Goal: Information Seeking & Learning: Learn about a topic

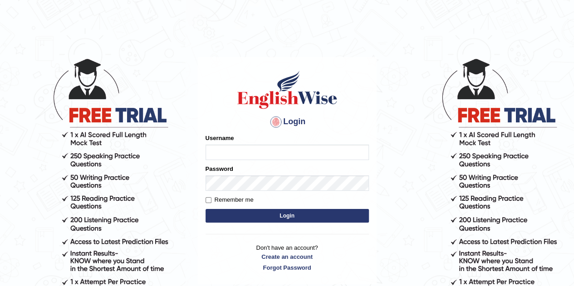
type input "obehi00"
click at [209, 201] on input "Remember me" at bounding box center [209, 200] width 6 height 6
checkbox input "true"
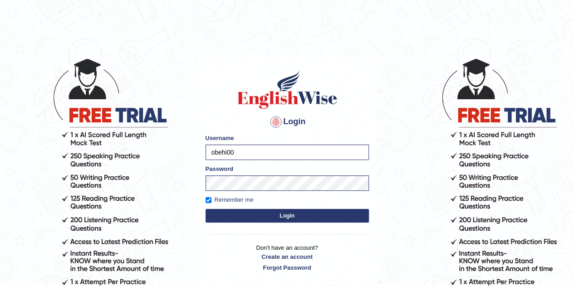
click at [287, 212] on button "Login" at bounding box center [287, 216] width 163 height 14
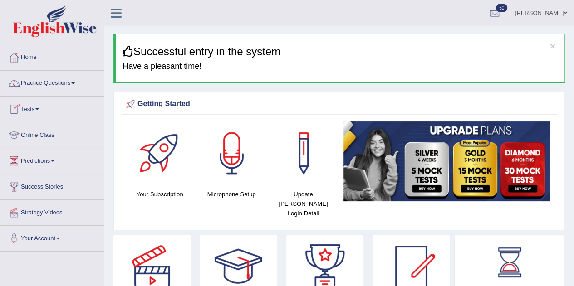
click at [71, 80] on link "Practice Questions" at bounding box center [51, 82] width 103 height 23
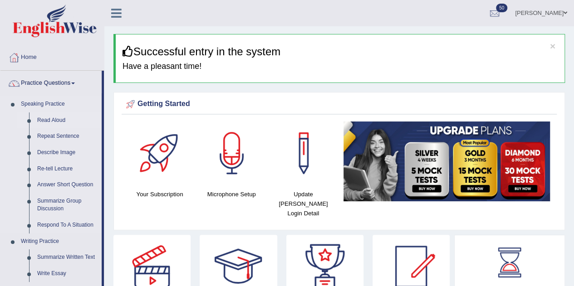
click at [44, 116] on link "Read Aloud" at bounding box center [67, 121] width 69 height 16
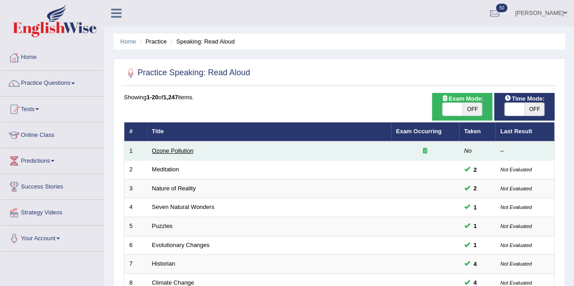
click at [174, 149] on link "Ozone Pollution" at bounding box center [173, 150] width 42 height 7
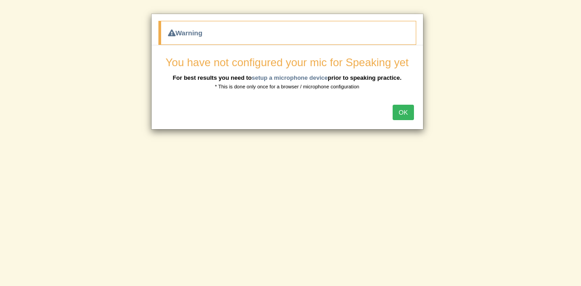
click at [400, 110] on button "OK" at bounding box center [402, 112] width 21 height 15
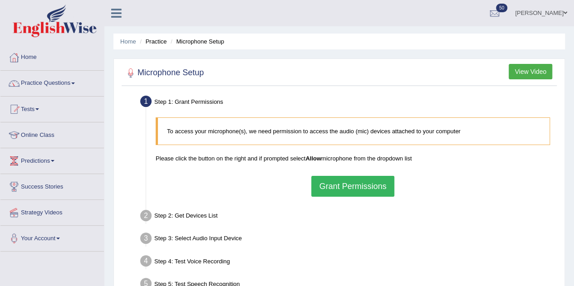
click at [355, 192] on button "Grant Permissions" at bounding box center [352, 186] width 83 height 21
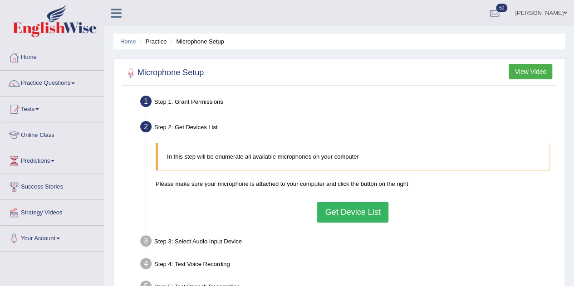
click at [277, 100] on div "Step 1: Grant Permissions" at bounding box center [348, 103] width 424 height 20
click at [363, 211] on button "Get Device List" at bounding box center [352, 212] width 71 height 21
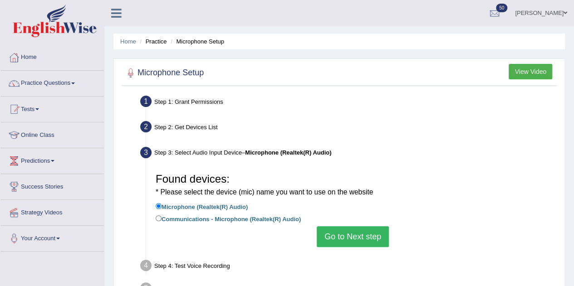
click at [354, 238] on button "Go to Next step" at bounding box center [353, 236] width 72 height 21
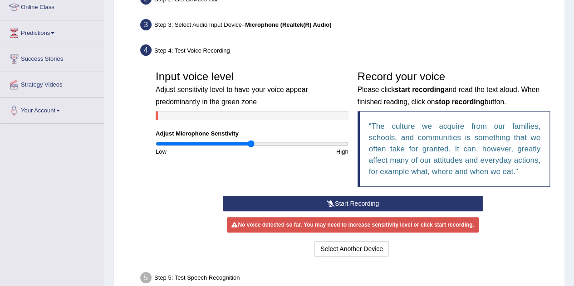
scroll to position [129, 0]
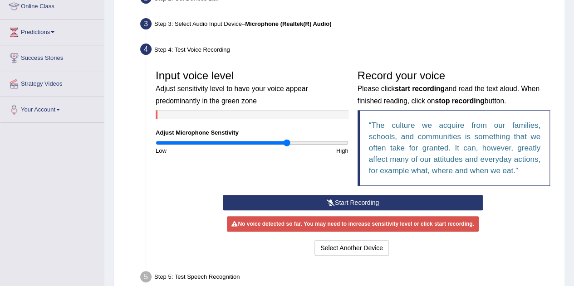
drag, startPoint x: 250, startPoint y: 142, endPoint x: 285, endPoint y: 147, distance: 36.1
click at [285, 147] on input "range" at bounding box center [252, 142] width 193 height 7
click at [334, 199] on button "Start Recording" at bounding box center [353, 202] width 260 height 15
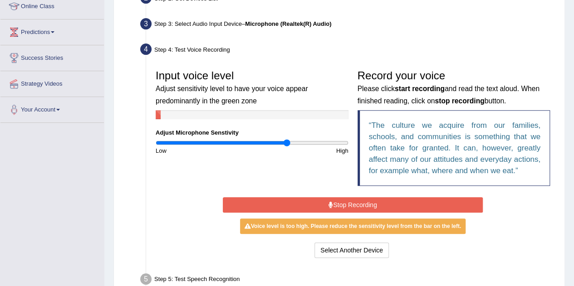
click at [334, 199] on button "Stop Recording" at bounding box center [353, 204] width 260 height 15
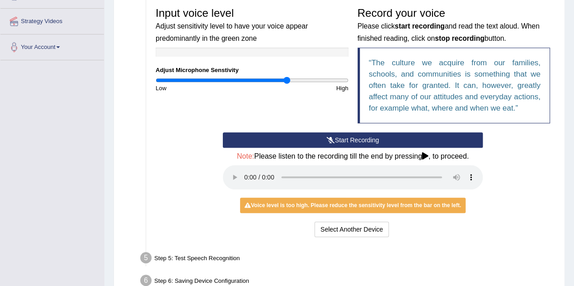
scroll to position [192, 0]
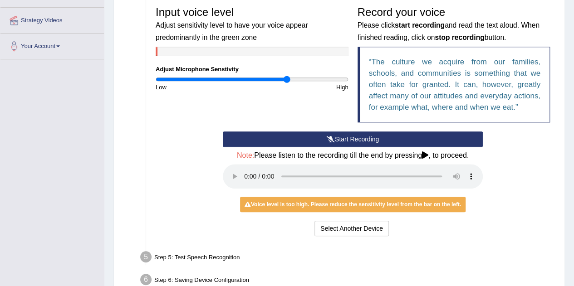
click at [256, 152] on h4 "Note: Please listen to the recording till the end by pressing , to proceed." at bounding box center [353, 156] width 260 height 8
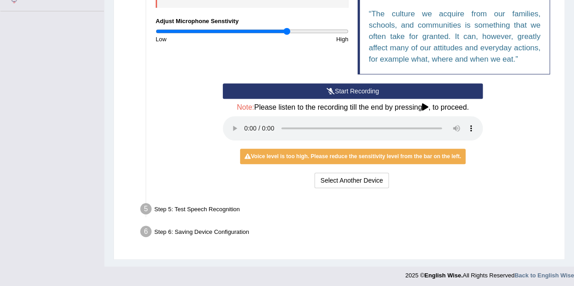
scroll to position [242, 0]
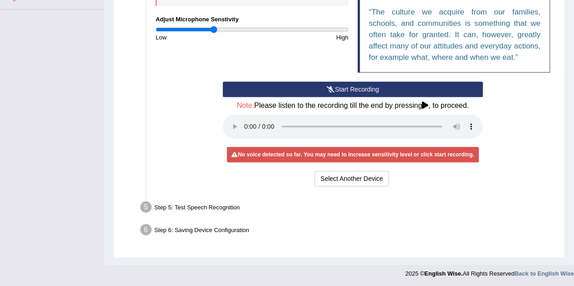
click at [212, 29] on input "range" at bounding box center [252, 29] width 193 height 7
click at [252, 29] on input "range" at bounding box center [252, 29] width 193 height 7
click at [350, 91] on button "Start Recording" at bounding box center [353, 89] width 260 height 15
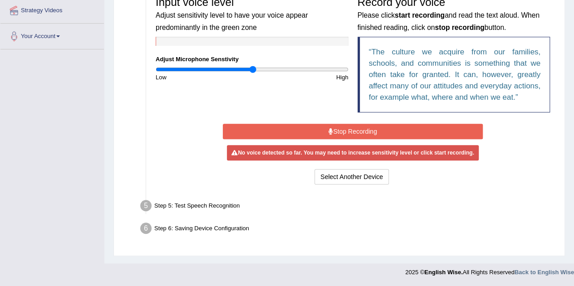
scroll to position [201, 0]
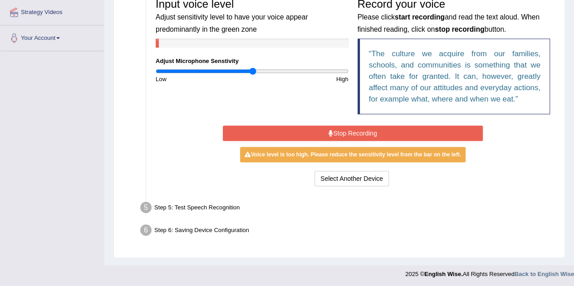
click at [355, 132] on button "Stop Recording" at bounding box center [353, 133] width 260 height 15
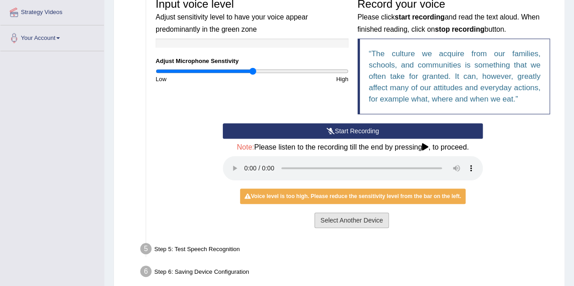
click at [369, 221] on button "Select Another Device" at bounding box center [351, 220] width 74 height 15
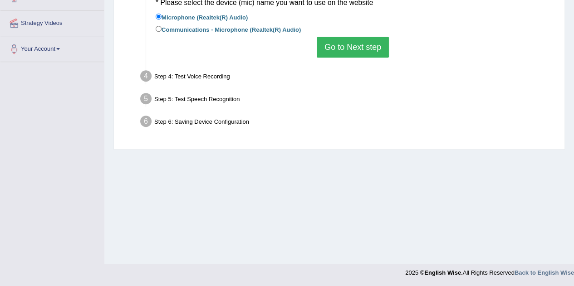
click at [350, 45] on button "Go to Next step" at bounding box center [353, 47] width 72 height 21
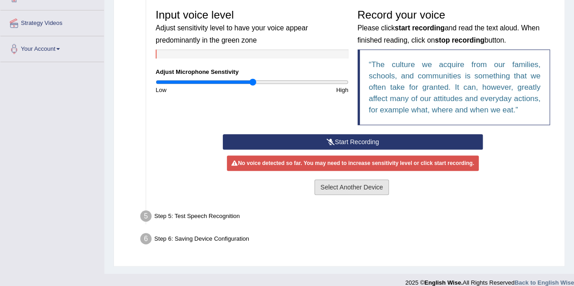
drag, startPoint x: 366, startPoint y: 180, endPoint x: 350, endPoint y: 142, distance: 41.5
click at [350, 142] on div "Start Recording Stop Recording Note: Please listen to the recording till the en…" at bounding box center [352, 165] width 269 height 63
click at [350, 142] on button "Start Recording" at bounding box center [353, 141] width 260 height 15
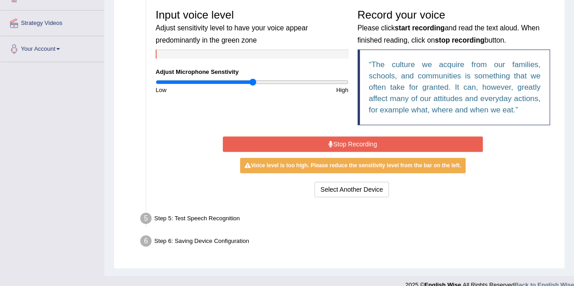
click at [332, 143] on button "Stop Recording" at bounding box center [353, 144] width 260 height 15
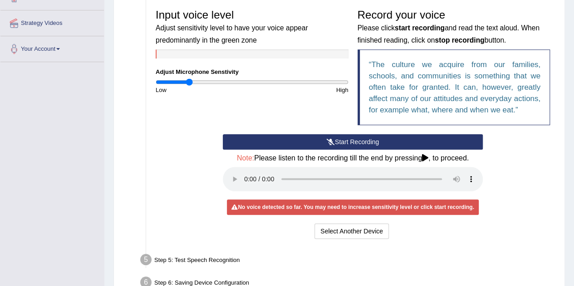
click at [190, 78] on input "range" at bounding box center [252, 81] width 193 height 7
click at [322, 142] on button "Start Recording" at bounding box center [353, 141] width 260 height 15
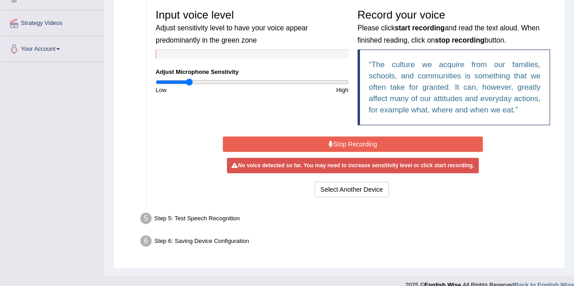
click at [322, 142] on button "Stop Recording" at bounding box center [353, 144] width 260 height 15
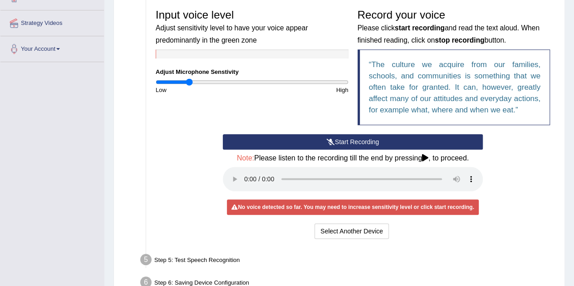
click at [322, 142] on button "Start Recording" at bounding box center [353, 141] width 260 height 15
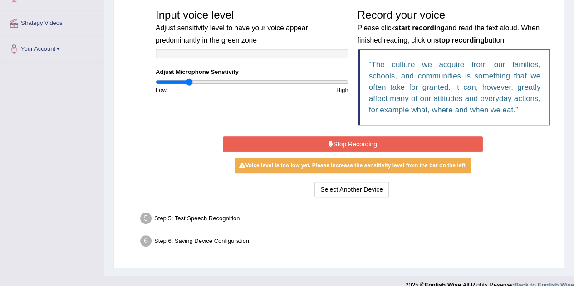
click at [343, 142] on button "Stop Recording" at bounding box center [353, 144] width 260 height 15
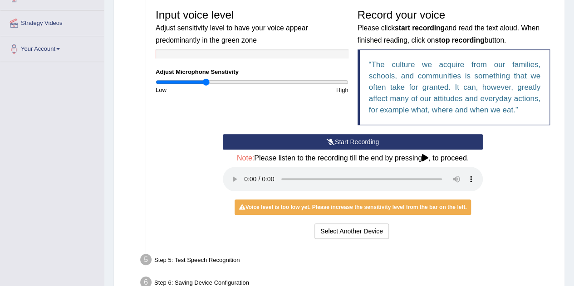
type input "0.52"
click at [206, 80] on input "range" at bounding box center [252, 81] width 193 height 7
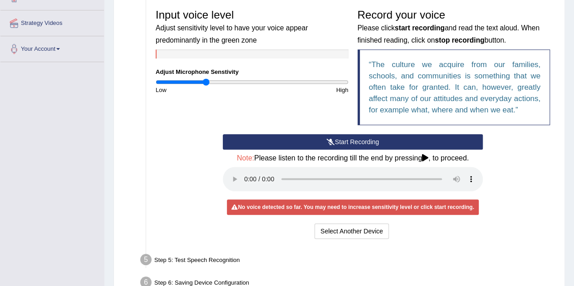
click at [333, 136] on button "Start Recording" at bounding box center [353, 141] width 260 height 15
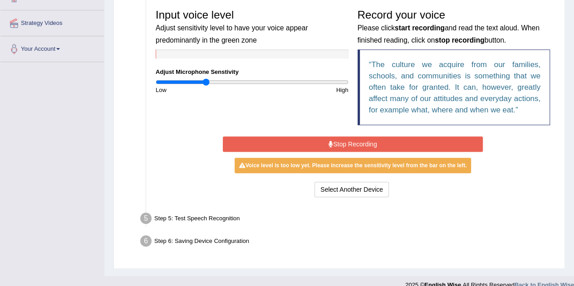
click at [333, 141] on button "Stop Recording" at bounding box center [353, 144] width 260 height 15
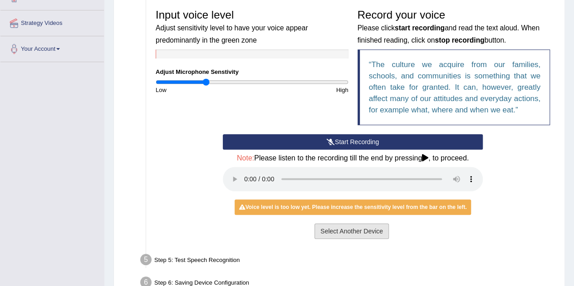
click at [362, 236] on button "Select Another Device" at bounding box center [351, 231] width 74 height 15
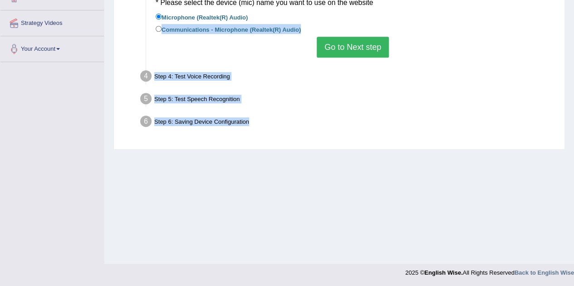
drag, startPoint x: 362, startPoint y: 236, endPoint x: 160, endPoint y: 30, distance: 288.8
click at [160, 30] on div "Home Practice Microphone Setup You have already completed the setup earlier wit…" at bounding box center [339, 37] width 470 height 454
click at [160, 30] on input "Communications - Microphone (Realtek(R) Audio)" at bounding box center [159, 29] width 6 height 6
radio input "true"
click at [352, 52] on button "Go to Next step" at bounding box center [353, 47] width 72 height 21
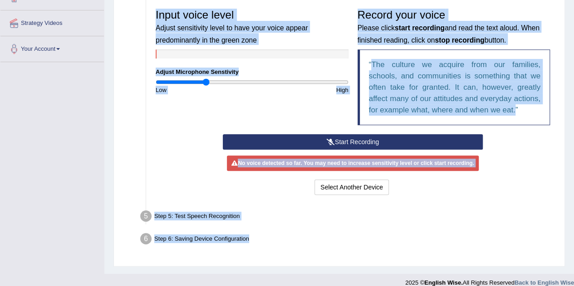
click at [334, 74] on div "Input voice level Adjust sensitivity level to have your voice appear predominan…" at bounding box center [252, 50] width 202 height 90
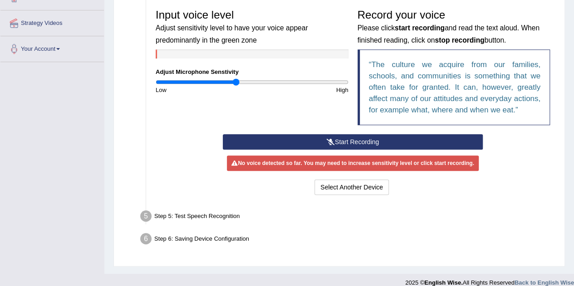
type input "0.84"
click at [235, 83] on input "range" at bounding box center [252, 81] width 193 height 7
click at [348, 146] on button "Start Recording" at bounding box center [353, 141] width 260 height 15
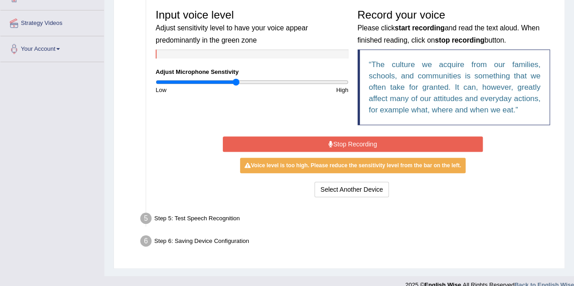
click at [335, 147] on button "Stop Recording" at bounding box center [353, 144] width 260 height 15
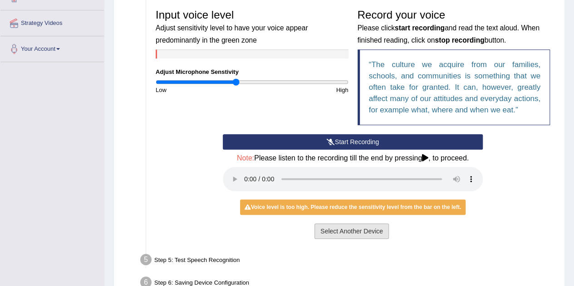
click at [329, 231] on button "Select Another Device" at bounding box center [351, 231] width 74 height 15
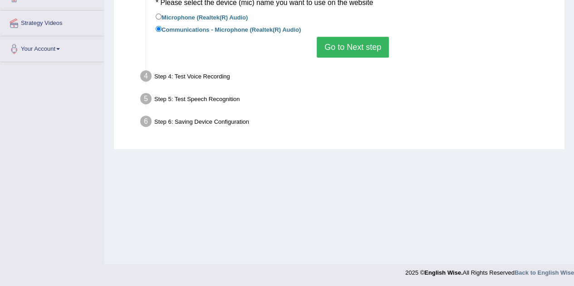
click at [242, 19] on label "Microphone (Realtek(R) Audio)" at bounding box center [202, 17] width 92 height 10
click at [162, 19] on input "Microphone (Realtek(R) Audio)" at bounding box center [159, 17] width 6 height 6
radio input "true"
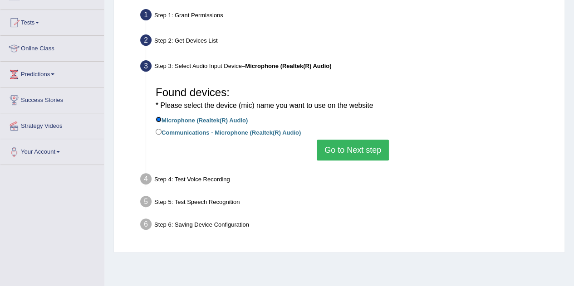
scroll to position [91, 0]
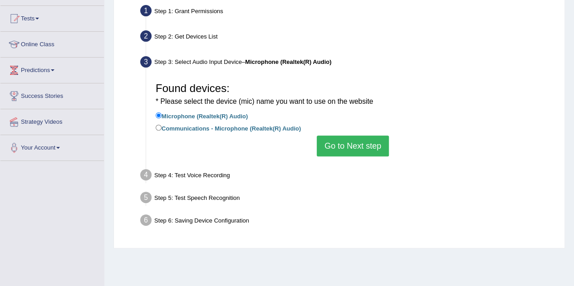
click at [370, 145] on button "Go to Next step" at bounding box center [353, 146] width 72 height 21
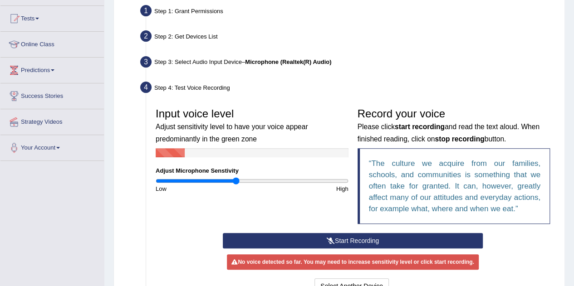
scroll to position [198, 0]
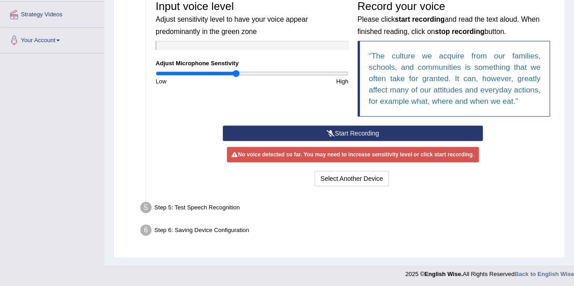
click at [370, 139] on button "Start Recording" at bounding box center [353, 133] width 260 height 15
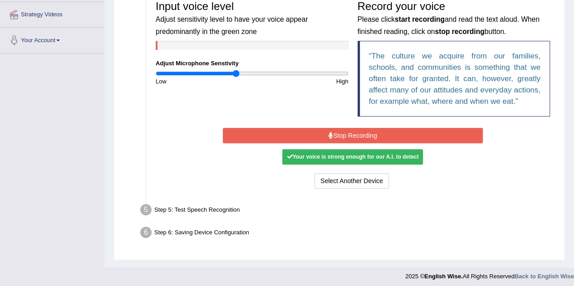
click at [369, 137] on button "Stop Recording" at bounding box center [353, 135] width 260 height 15
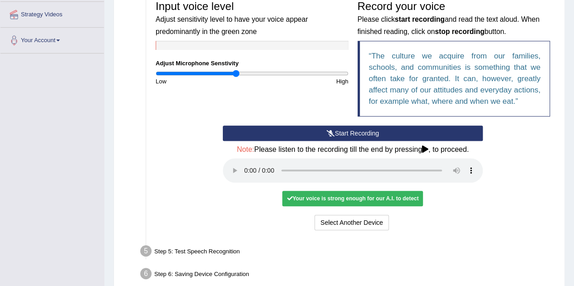
click at [403, 268] on div "Step 6: Saving Device Configuration" at bounding box center [348, 275] width 424 height 20
click at [365, 197] on div "Your voice is strong enough for our A.I. to detect" at bounding box center [352, 198] width 141 height 15
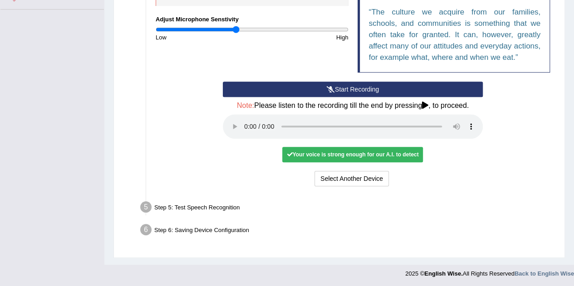
click at [335, 88] on button "Start Recording" at bounding box center [353, 89] width 260 height 15
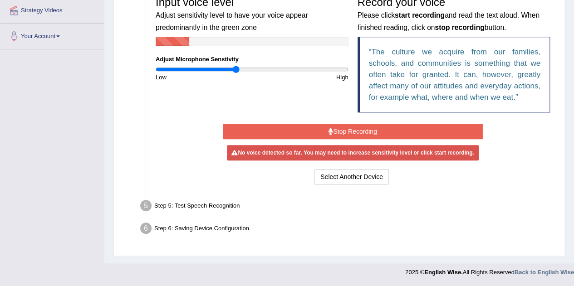
scroll to position [201, 0]
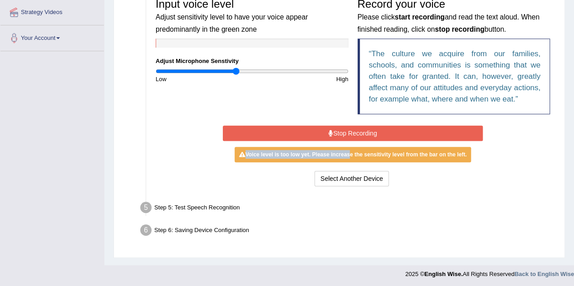
drag, startPoint x: 344, startPoint y: 142, endPoint x: 343, endPoint y: 132, distance: 10.0
click at [343, 132] on div "Start Recording Stop Recording Note: Please listen to the recording till the en…" at bounding box center [352, 155] width 269 height 65
click at [343, 132] on button "Stop Recording" at bounding box center [353, 133] width 260 height 15
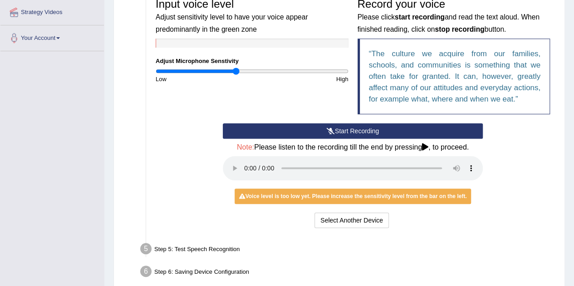
click at [435, 221] on div "Select Another Device Voice is ok. Go to Next step" at bounding box center [353, 222] width 260 height 18
click at [245, 195] on div "Voice level is too low yet. Please increase the sensitivity level from the bar …" at bounding box center [353, 196] width 237 height 15
click at [351, 131] on button "Start Recording" at bounding box center [353, 130] width 260 height 15
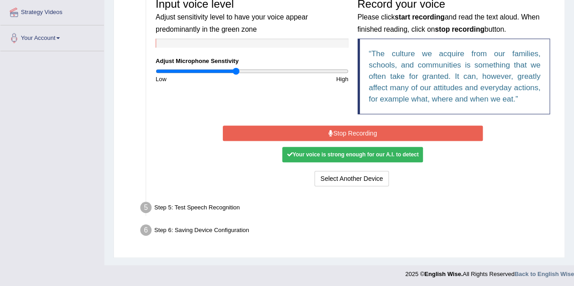
click at [351, 131] on button "Stop Recording" at bounding box center [353, 133] width 260 height 15
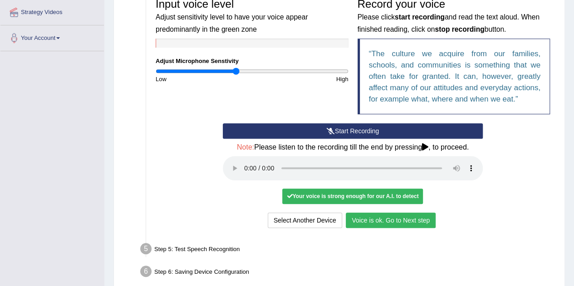
click at [532, 239] on ul "Step 1: Grant Permissions To access your microphone(s), we need permission to a…" at bounding box center [339, 87] width 431 height 391
click at [406, 217] on button "Voice is ok. Go to Next step" at bounding box center [391, 220] width 90 height 15
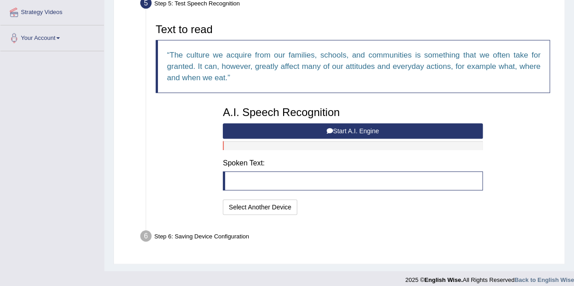
click at [337, 132] on button "Start A.I. Engine" at bounding box center [353, 130] width 260 height 15
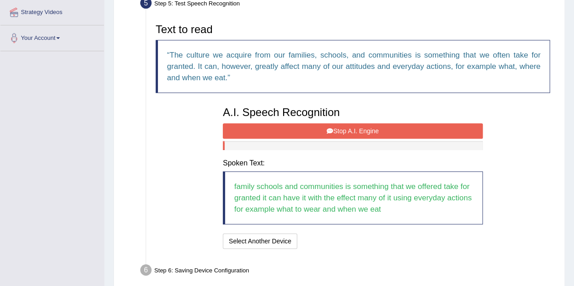
click at [337, 132] on button "Stop A.I. Engine" at bounding box center [353, 130] width 260 height 15
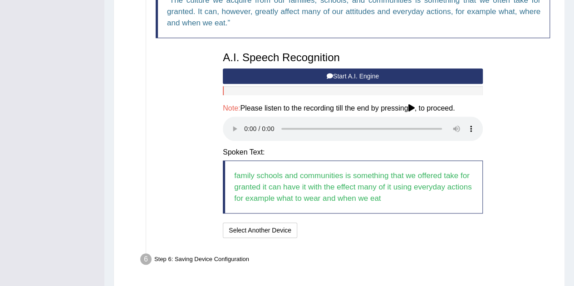
scroll to position [284, 0]
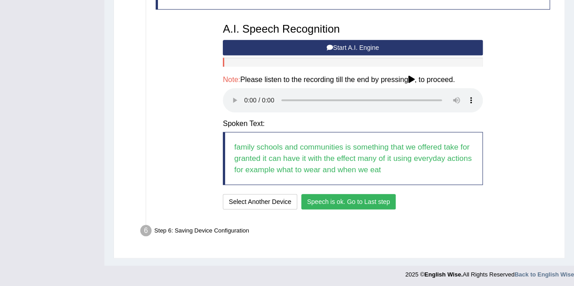
click at [326, 157] on blockquote "family schools and communities is something that we offered take for granted it…" at bounding box center [353, 158] width 260 height 53
click at [336, 199] on button "Speech is ok. Go to Last step" at bounding box center [348, 201] width 95 height 15
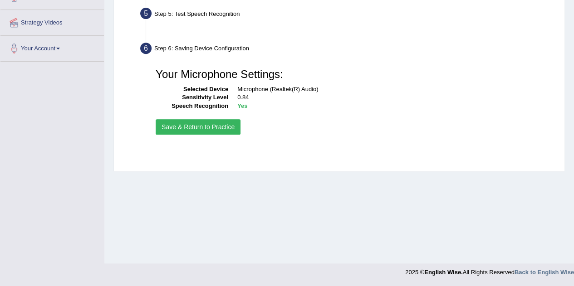
scroll to position [190, 0]
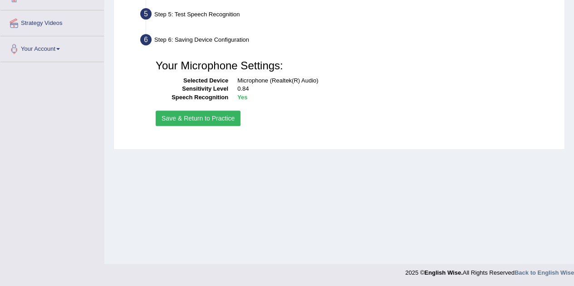
click at [184, 111] on button "Save & Return to Practice" at bounding box center [198, 118] width 85 height 15
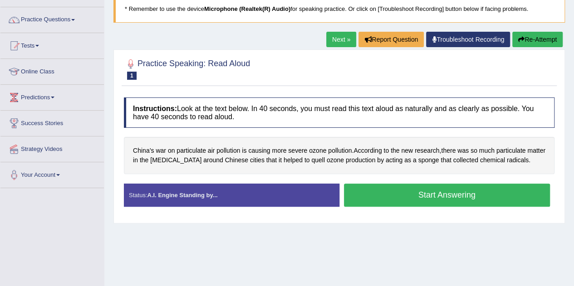
scroll to position [69, 0]
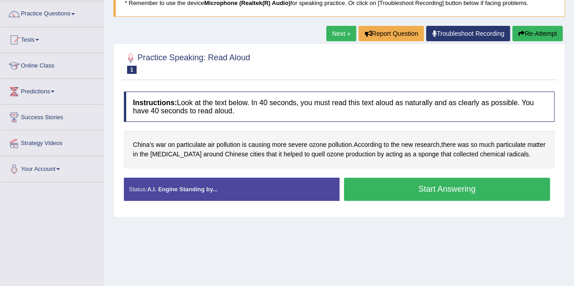
click at [407, 194] on button "Start Answering" at bounding box center [447, 189] width 206 height 23
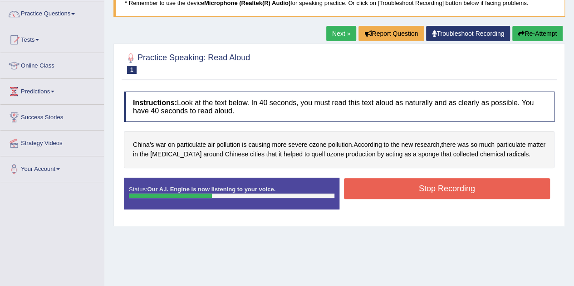
click at [407, 194] on button "Stop Recording" at bounding box center [447, 188] width 206 height 21
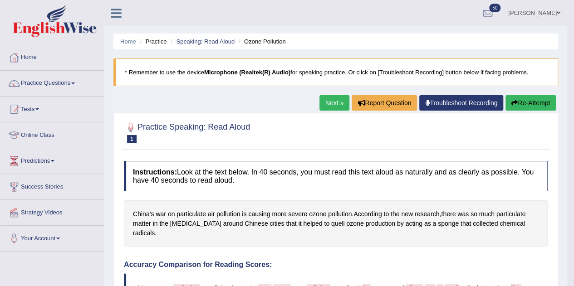
scroll to position [18, 0]
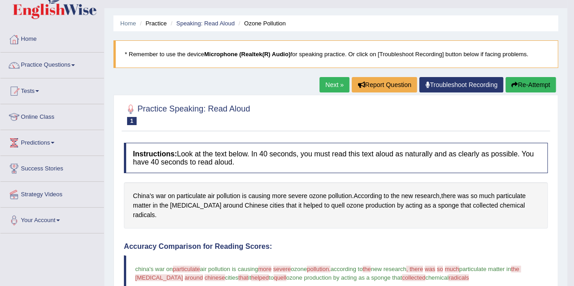
click at [330, 88] on link "Next »" at bounding box center [334, 84] width 30 height 15
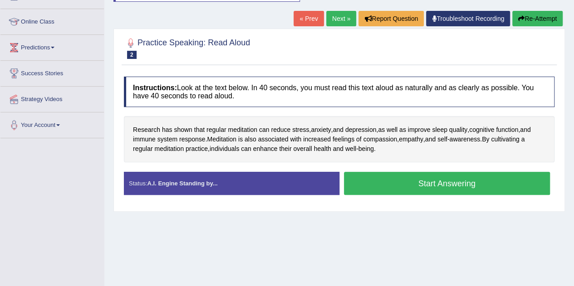
scroll to position [114, 0]
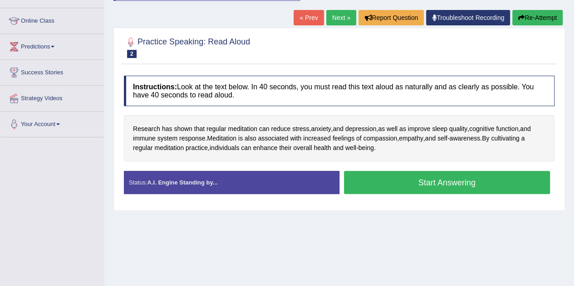
click at [433, 189] on button "Start Answering" at bounding box center [447, 182] width 206 height 23
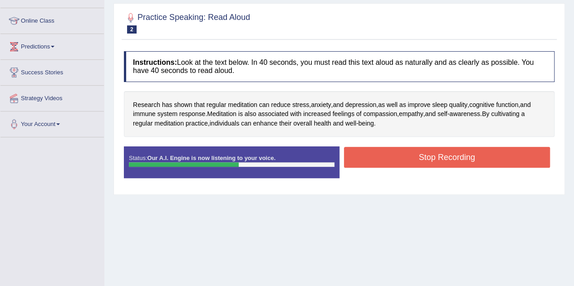
click at [431, 152] on button "Stop Recording" at bounding box center [447, 157] width 206 height 21
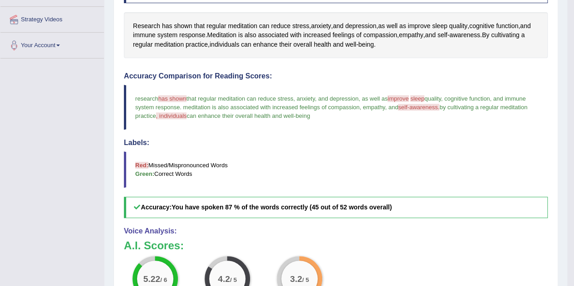
scroll to position [0, 0]
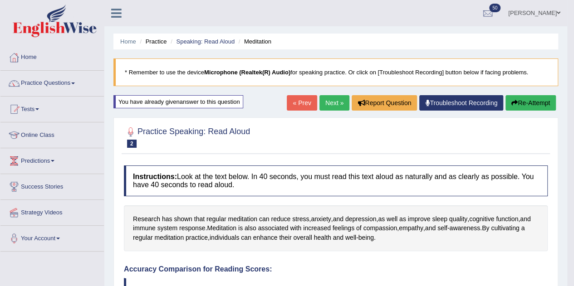
click at [332, 101] on link "Next »" at bounding box center [334, 102] width 30 height 15
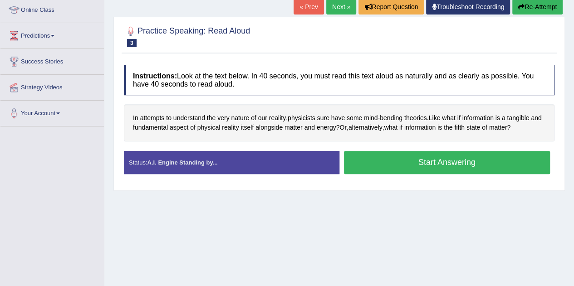
scroll to position [125, 0]
click at [446, 165] on button "Start Answering" at bounding box center [447, 162] width 206 height 23
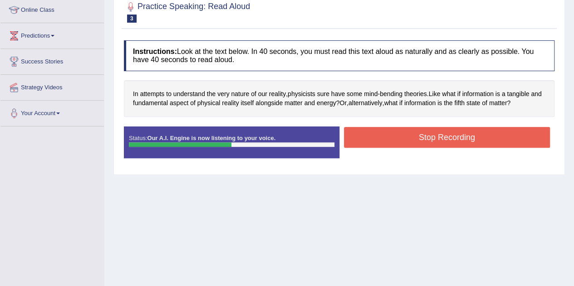
click at [424, 139] on button "Stop Recording" at bounding box center [447, 137] width 206 height 21
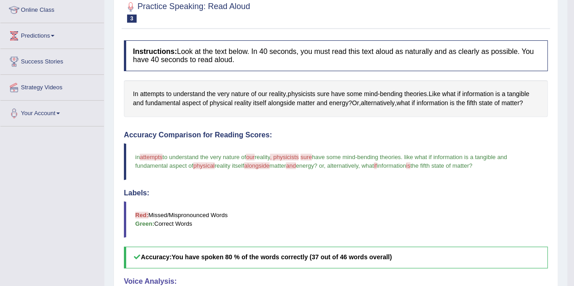
scroll to position [0, 0]
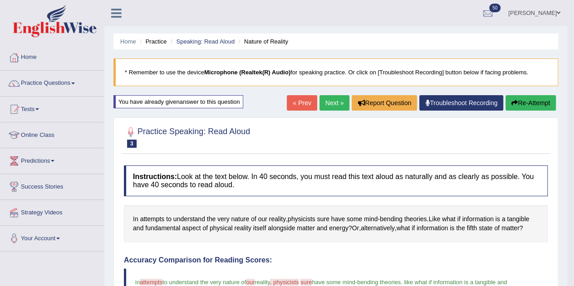
click at [327, 99] on link "Next »" at bounding box center [334, 102] width 30 height 15
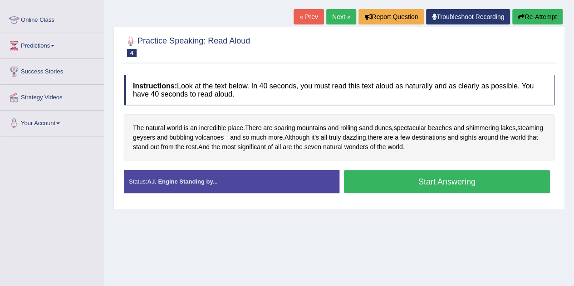
scroll to position [118, 0]
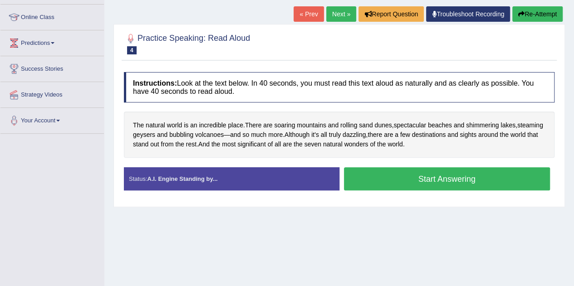
click at [421, 175] on button "Start Answering" at bounding box center [447, 178] width 206 height 23
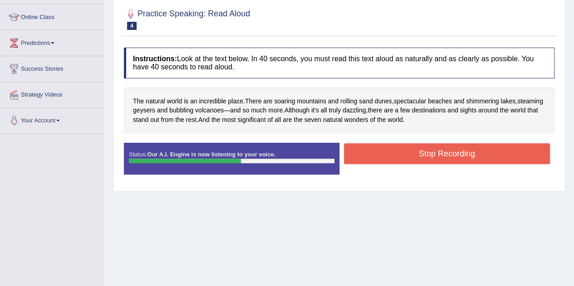
click at [439, 151] on button "Stop Recording" at bounding box center [447, 153] width 206 height 21
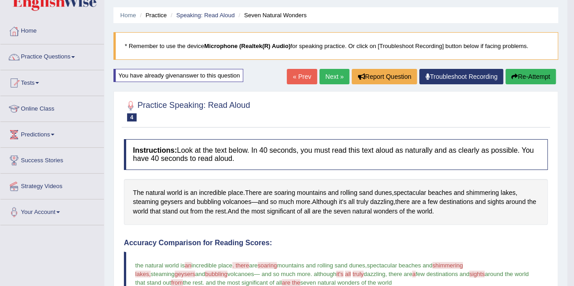
scroll to position [17, 0]
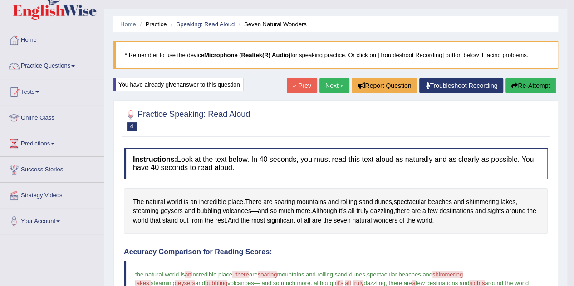
click at [329, 88] on link "Next »" at bounding box center [334, 85] width 30 height 15
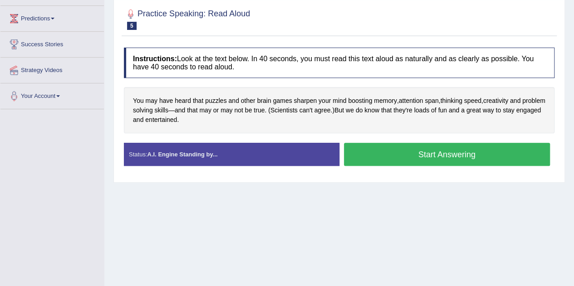
click at [574, 144] on html "Toggle navigation Home Practice Questions Speaking Practice Read Aloud Repeat S…" at bounding box center [287, 1] width 574 height 286
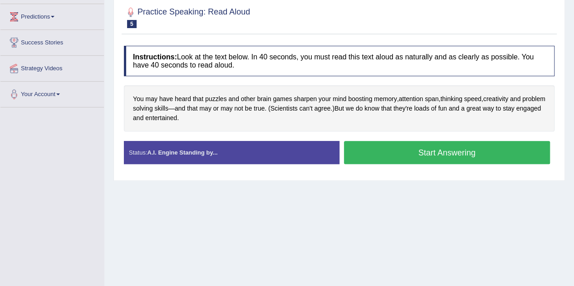
click at [456, 146] on button "Start Answering" at bounding box center [447, 152] width 206 height 23
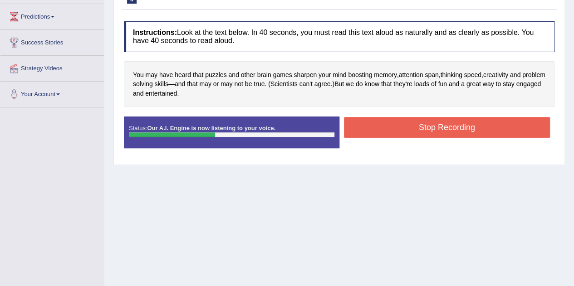
click at [444, 126] on button "Stop Recording" at bounding box center [447, 127] width 206 height 21
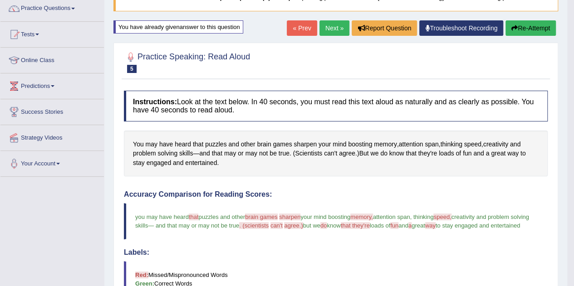
scroll to position [0, 0]
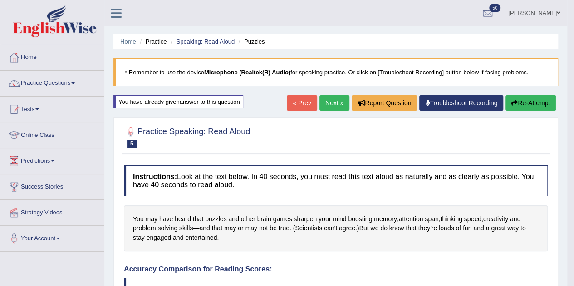
click at [332, 107] on link "Next »" at bounding box center [334, 102] width 30 height 15
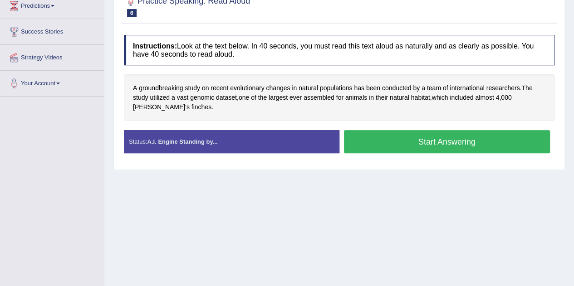
scroll to position [156, 0]
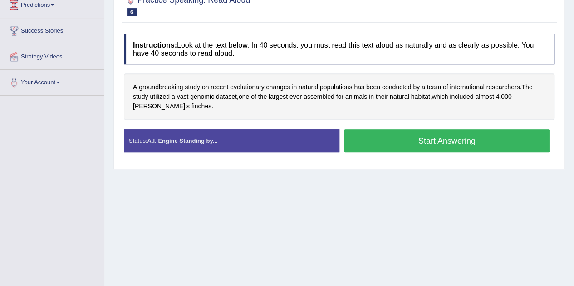
click at [473, 145] on button "Start Answering" at bounding box center [447, 140] width 206 height 23
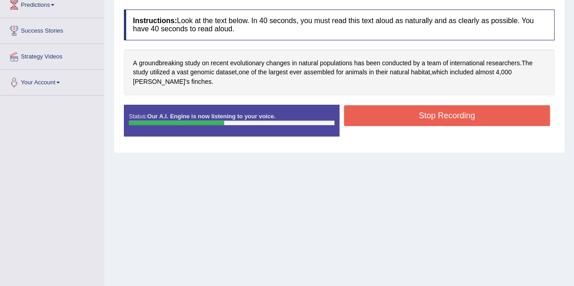
click at [455, 111] on button "Stop Recording" at bounding box center [447, 115] width 206 height 21
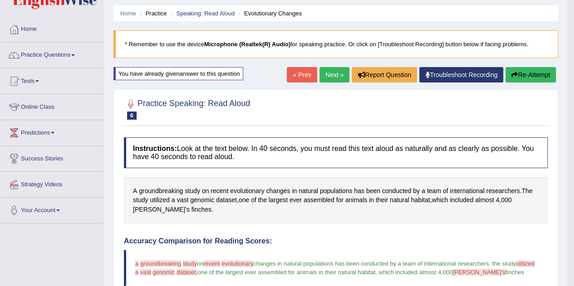
scroll to position [10, 0]
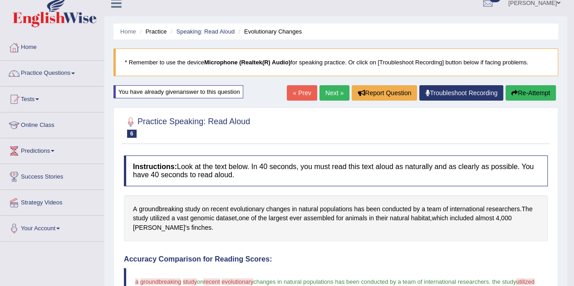
click at [336, 89] on link "Next »" at bounding box center [334, 92] width 30 height 15
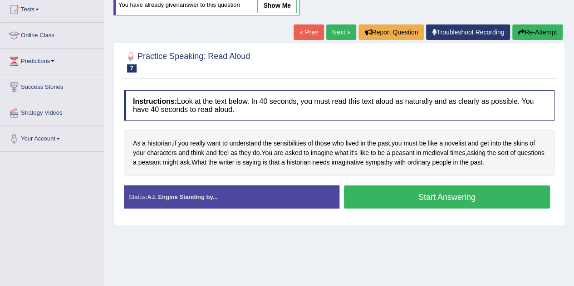
scroll to position [102, 0]
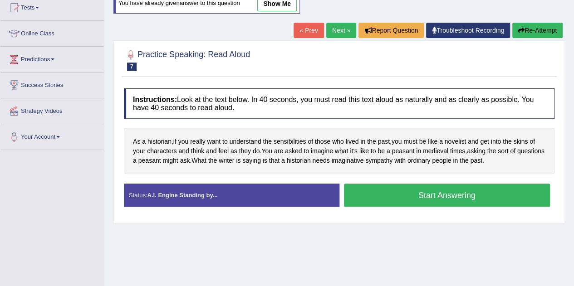
click at [476, 193] on button "Start Answering" at bounding box center [447, 195] width 206 height 23
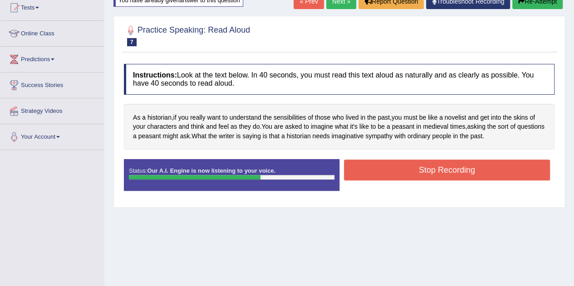
click at [449, 163] on button "Stop Recording" at bounding box center [447, 170] width 206 height 21
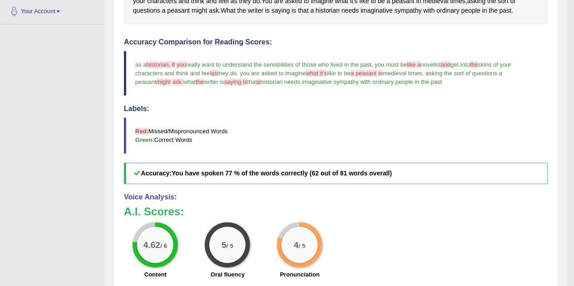
scroll to position [0, 0]
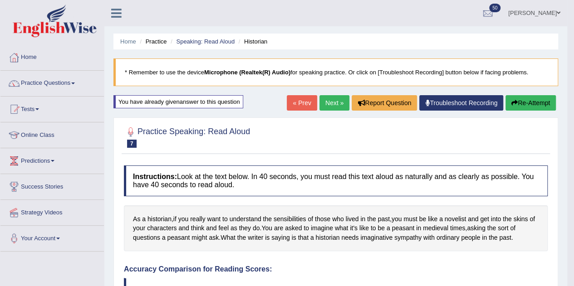
click at [331, 100] on link "Next »" at bounding box center [334, 102] width 30 height 15
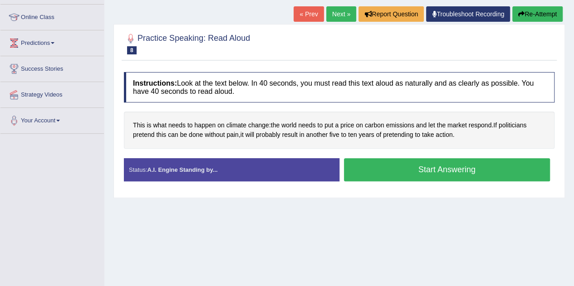
scroll to position [124, 0]
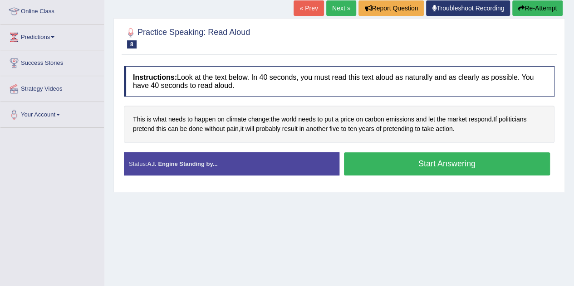
click at [447, 167] on button "Start Answering" at bounding box center [447, 163] width 206 height 23
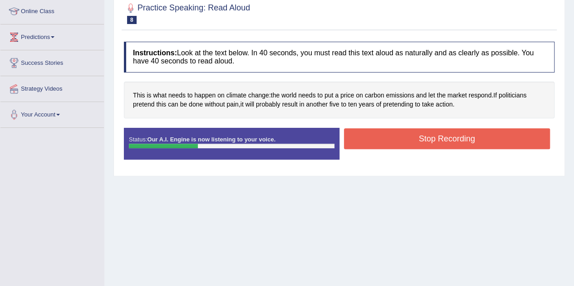
click at [433, 137] on button "Stop Recording" at bounding box center [447, 138] width 206 height 21
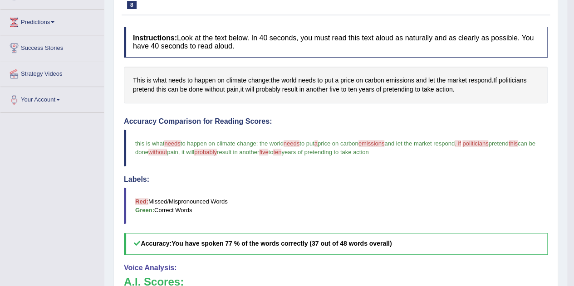
scroll to position [0, 0]
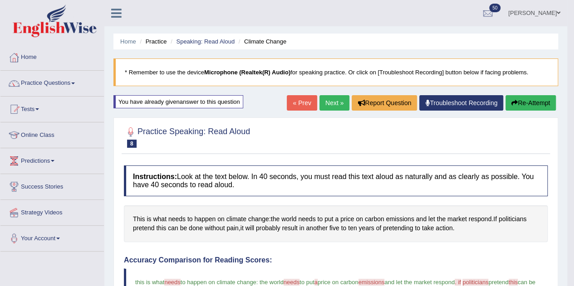
click at [324, 100] on link "Next »" at bounding box center [334, 102] width 30 height 15
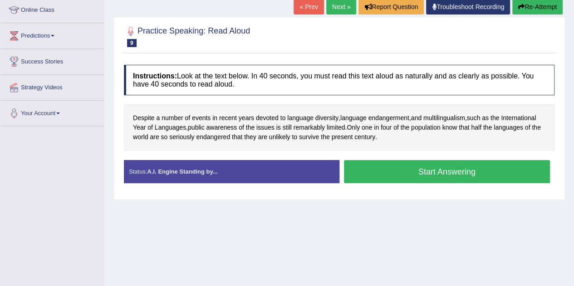
drag, startPoint x: 0, startPoint y: 0, endPoint x: 580, endPoint y: 154, distance: 600.5
click at [574, 154] on html "Toggle navigation Home Practice Questions Speaking Practice Read Aloud Repeat S…" at bounding box center [287, 18] width 574 height 286
click at [428, 173] on button "Start Answering" at bounding box center [447, 171] width 206 height 23
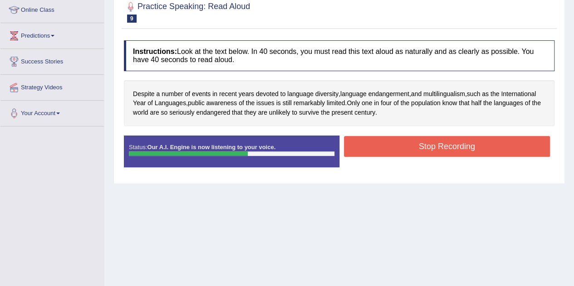
click at [427, 144] on button "Stop Recording" at bounding box center [447, 146] width 206 height 21
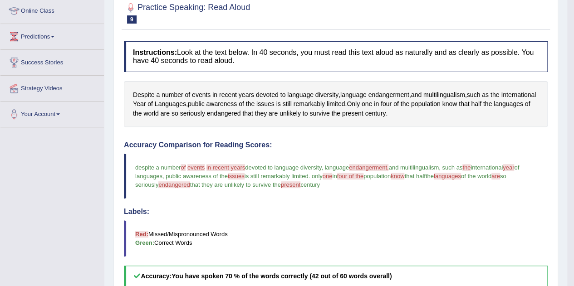
scroll to position [0, 0]
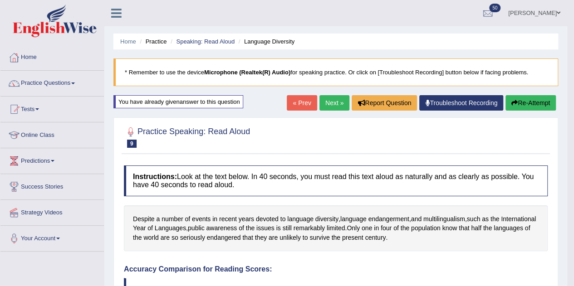
click at [319, 106] on link "Next »" at bounding box center [334, 102] width 30 height 15
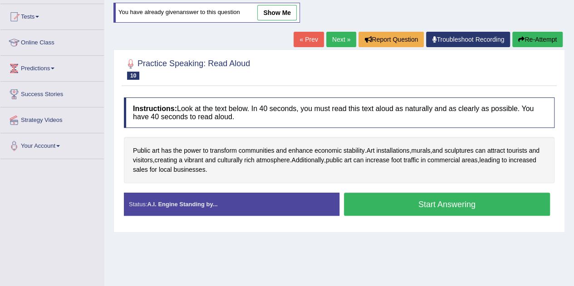
scroll to position [142, 0]
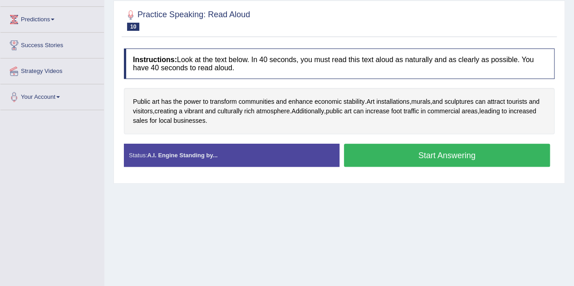
click at [448, 151] on button "Start Answering" at bounding box center [447, 155] width 206 height 23
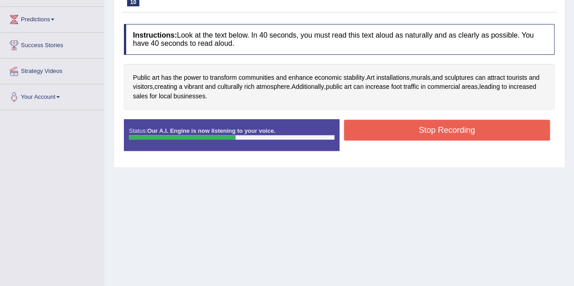
click at [456, 127] on button "Stop Recording" at bounding box center [447, 130] width 206 height 21
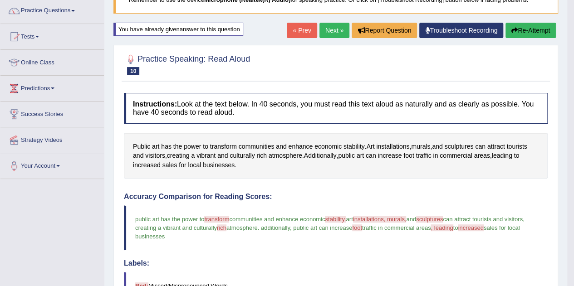
scroll to position [0, 0]
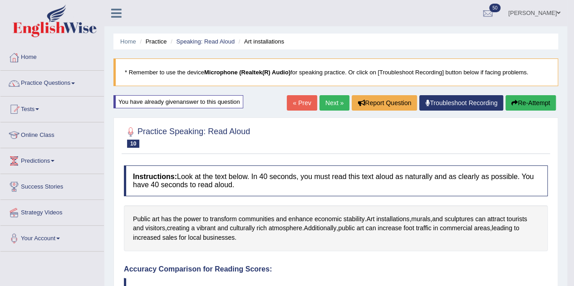
click at [326, 102] on link "Next »" at bounding box center [334, 102] width 30 height 15
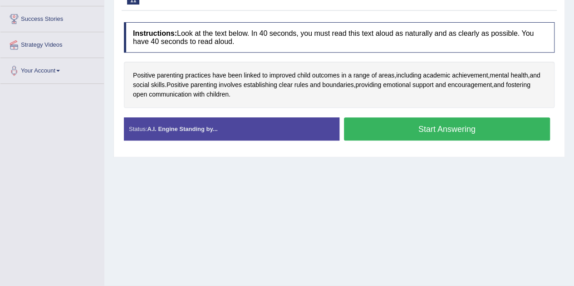
scroll to position [176, 0]
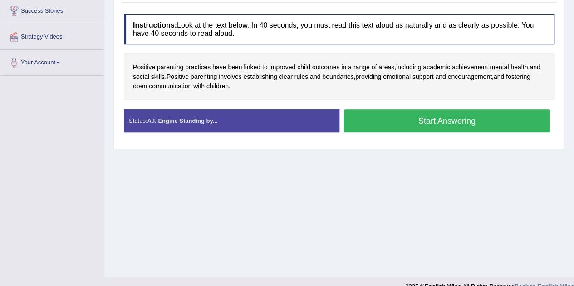
click at [417, 128] on button "Start Answering" at bounding box center [447, 120] width 206 height 23
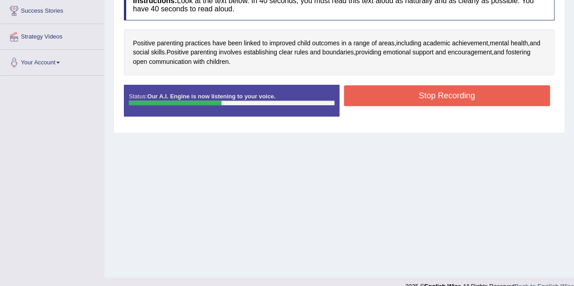
click at [438, 90] on button "Stop Recording" at bounding box center [447, 95] width 206 height 21
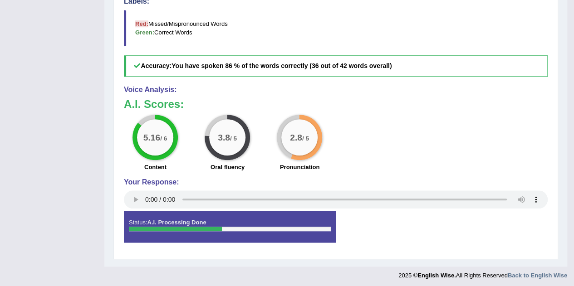
scroll to position [0, 0]
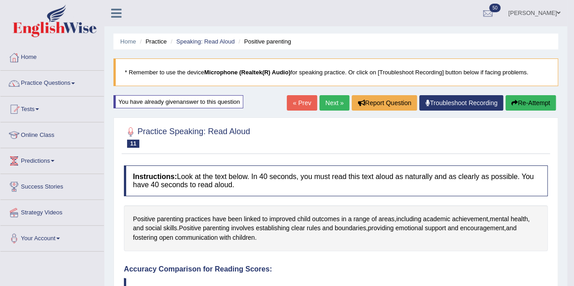
click at [326, 102] on link "Next »" at bounding box center [334, 102] width 30 height 15
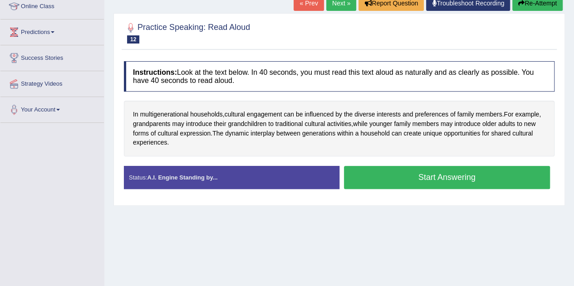
scroll to position [132, 0]
